Goal: Task Accomplishment & Management: Complete application form

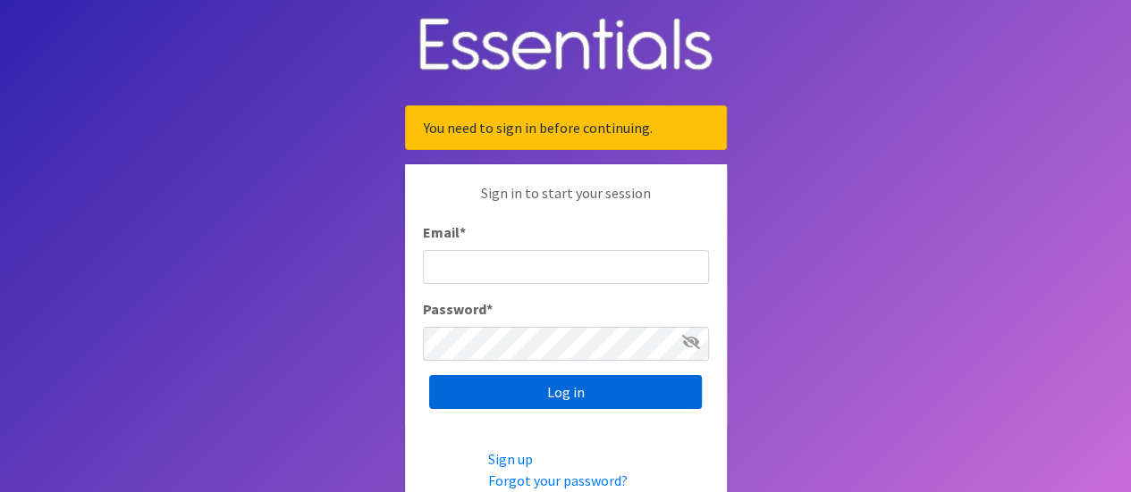
type input "[EMAIL_ADDRESS][DOMAIN_NAME]"
click at [537, 391] on input "Log in" at bounding box center [565, 392] width 273 height 34
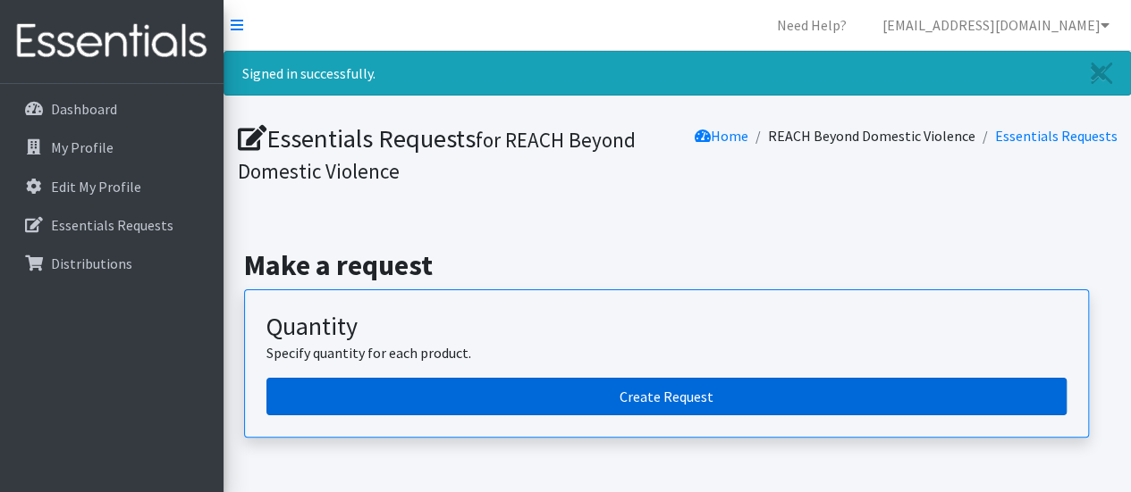
click at [561, 394] on link "Create Request" at bounding box center [666, 397] width 800 height 38
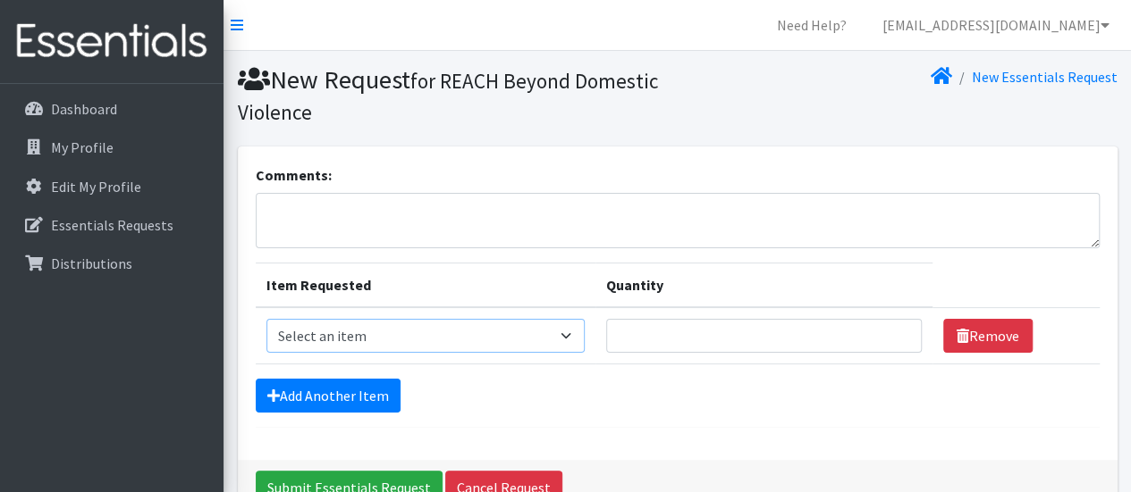
click at [574, 333] on select "Select an item Overnights - L/XL (60-125 lbs) Overnights - S/M (38-65 lbs) Pree…" at bounding box center [425, 336] width 318 height 34
select select "14920"
click at [266, 319] on select "Select an item Overnights - L/XL (60-125 lbs) Overnights - S/M (38-65 lbs) Pree…" at bounding box center [425, 336] width 318 height 34
click at [662, 328] on input "Quantity" at bounding box center [763, 336] width 315 height 34
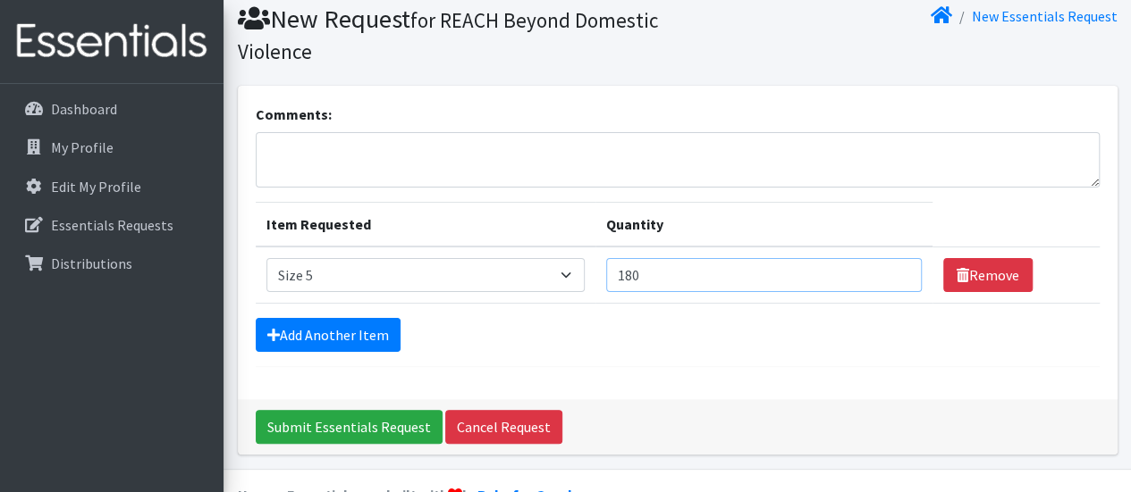
scroll to position [89, 0]
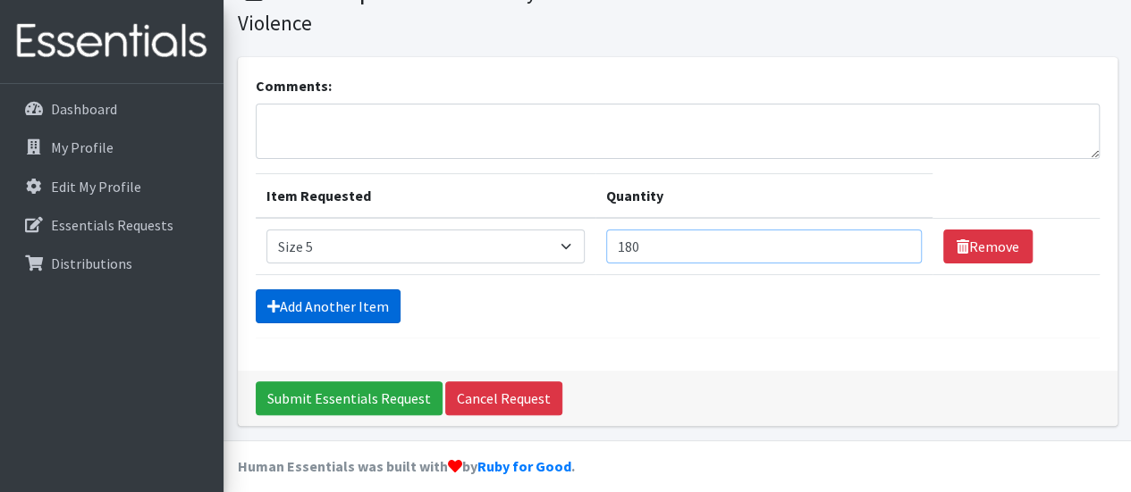
type input "180"
click at [348, 307] on link "Add Another Item" at bounding box center [328, 307] width 145 height 34
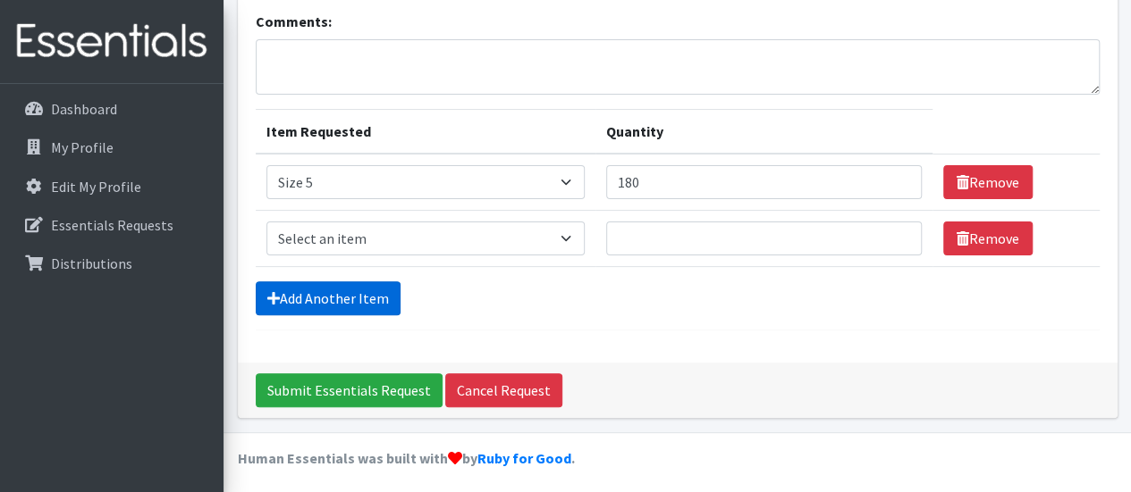
scroll to position [157, 0]
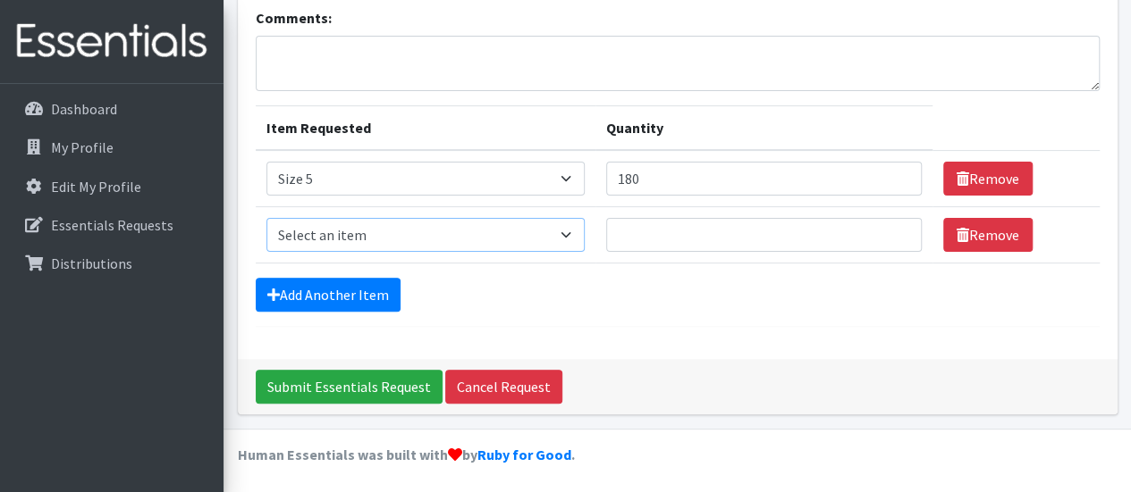
click at [566, 230] on select "Select an item Overnights - L/XL (60-125 lbs) Overnights - S/M (38-65 lbs) Pree…" at bounding box center [425, 235] width 318 height 34
select select "14903"
click at [266, 218] on select "Select an item Overnights - L/XL (60-125 lbs) Overnights - S/M (38-65 lbs) Pree…" at bounding box center [425, 235] width 318 height 34
type input "1"
click at [895, 233] on input "1" at bounding box center [763, 235] width 315 height 34
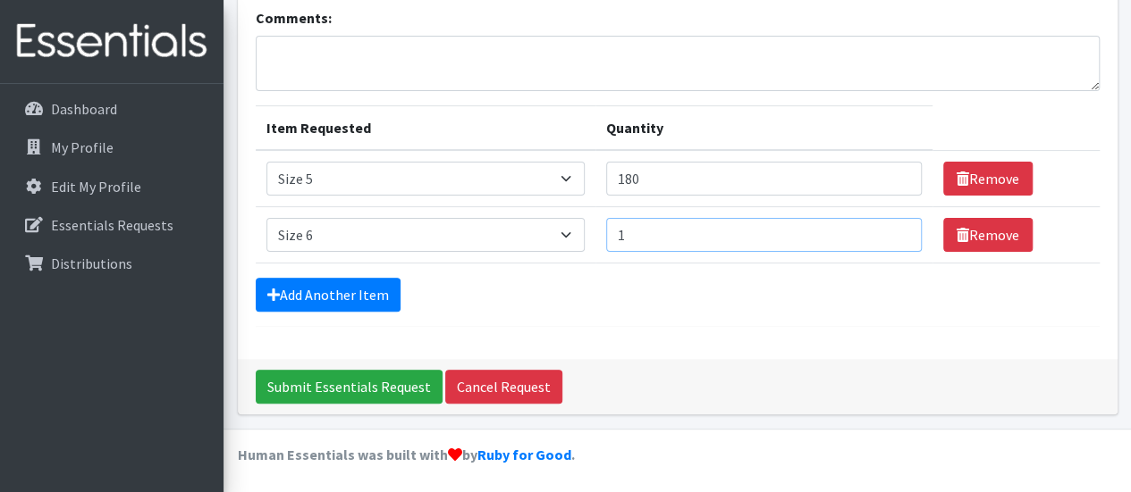
click at [642, 237] on input "1" at bounding box center [763, 235] width 315 height 34
type input "200"
click at [380, 289] on link "Add Another Item" at bounding box center [328, 295] width 145 height 34
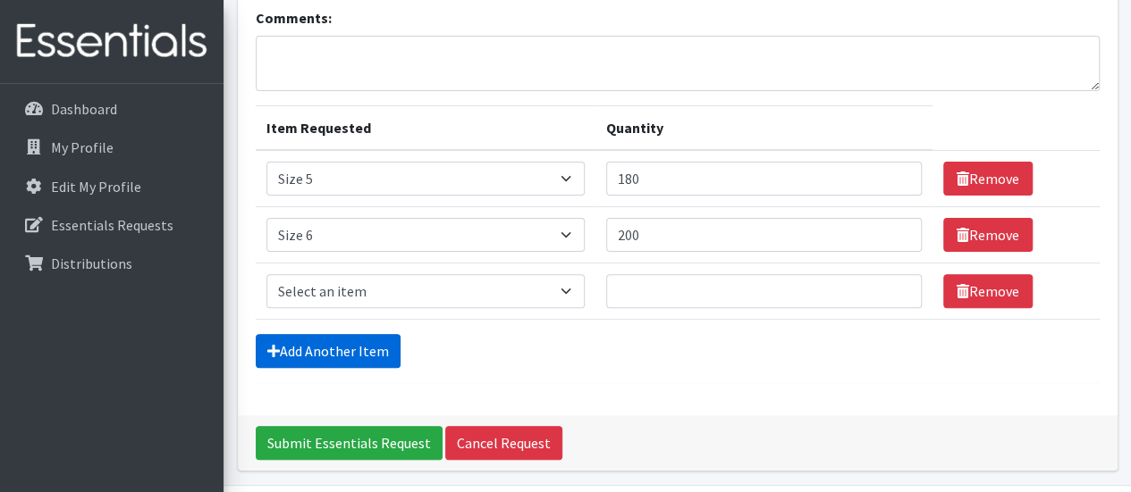
scroll to position [214, 0]
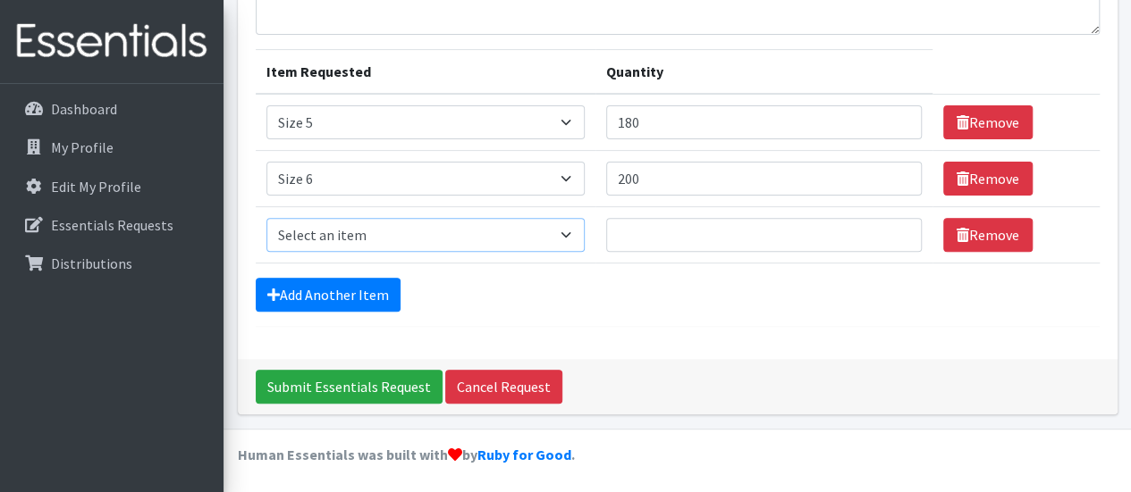
click at [569, 232] on select "Select an item Overnights - L/XL (60-125 lbs) Overnights - S/M (38-65 lbs) Pree…" at bounding box center [425, 235] width 318 height 34
select select "14916"
click at [266, 218] on select "Select an item Overnights - L/XL (60-125 lbs) Overnights - S/M (38-65 lbs) Pree…" at bounding box center [425, 235] width 318 height 34
click at [644, 240] on input "Quantity" at bounding box center [763, 235] width 315 height 34
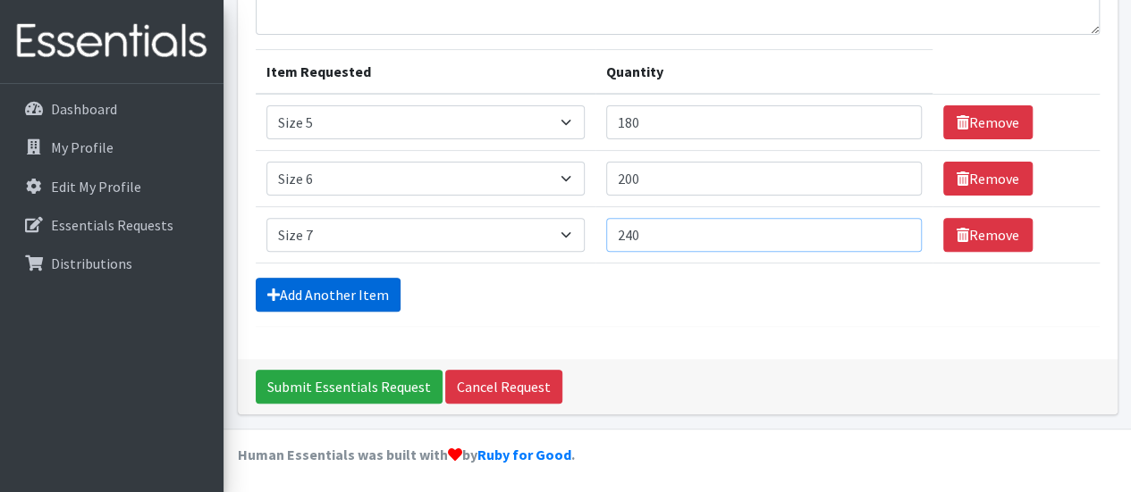
type input "240"
click at [324, 285] on link "Add Another Item" at bounding box center [328, 295] width 145 height 34
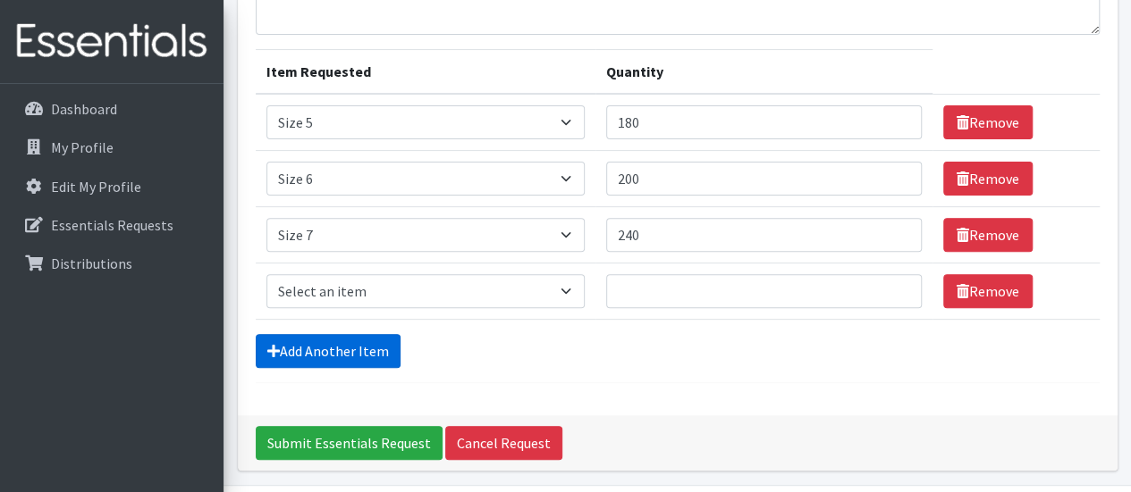
scroll to position [270, 0]
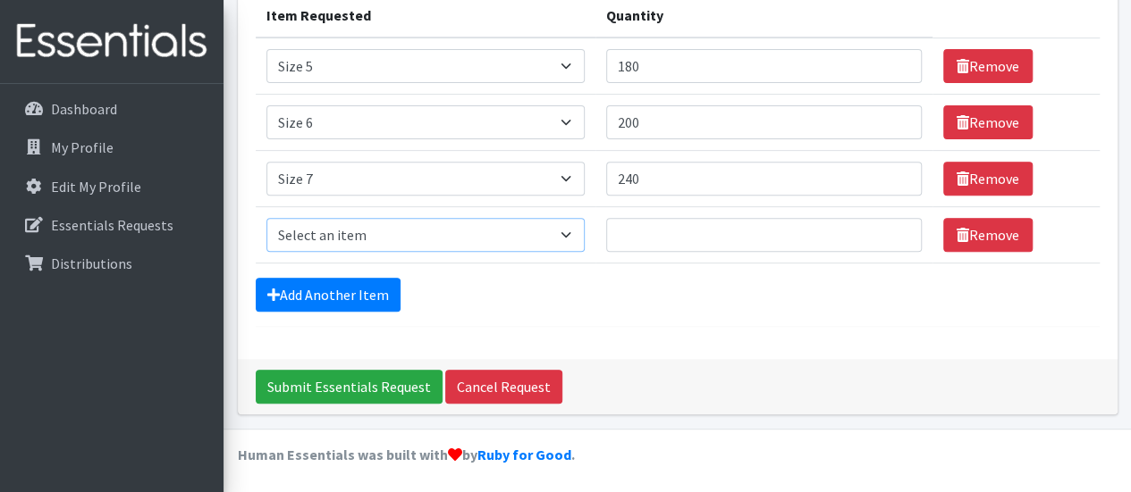
click at [572, 234] on select "Select an item Overnights - L/XL (60-125 lbs) Overnights - S/M (38-65 lbs) Pree…" at bounding box center [425, 235] width 318 height 34
select select "15010"
click at [266, 218] on select "Select an item Overnights - L/XL (60-125 lbs) Overnights - S/M (38-65 lbs) Pree…" at bounding box center [425, 235] width 318 height 34
click at [657, 233] on input "Quantity" at bounding box center [763, 235] width 315 height 34
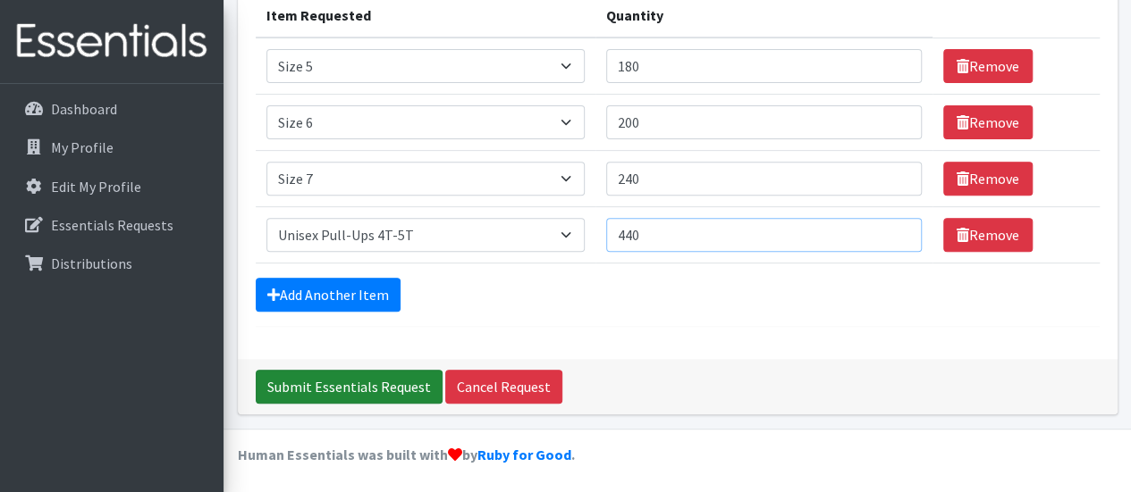
type input "440"
click at [322, 380] on input "Submit Essentials Request" at bounding box center [349, 387] width 187 height 34
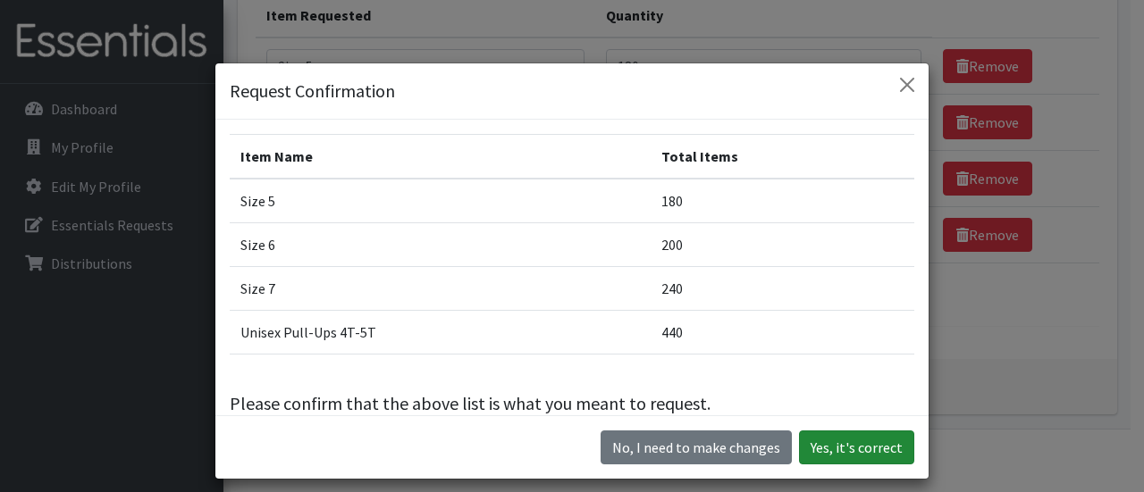
click at [829, 449] on button "Yes, it's correct" at bounding box center [856, 448] width 115 height 34
